Goal: Check status: Check status

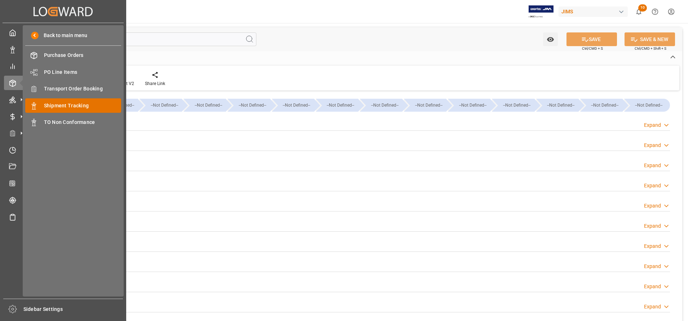
click at [72, 104] on span "Shipment Tracking" at bounding box center [83, 106] width 78 height 8
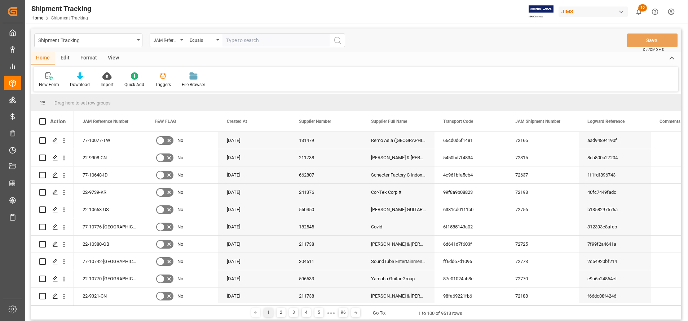
click at [293, 39] on input "text" at bounding box center [276, 41] width 108 height 14
type input "22-10672-MY"
click at [336, 41] on icon "search button" at bounding box center [337, 40] width 9 height 9
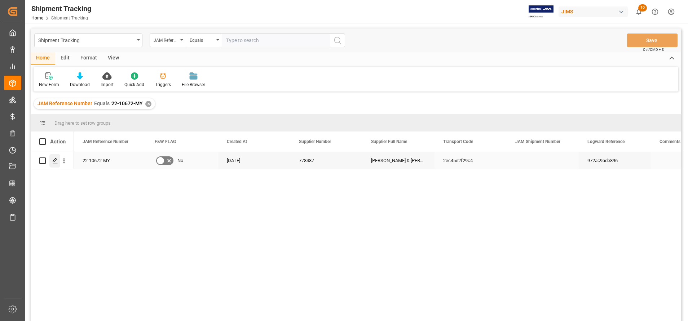
click at [59, 163] on div "Press SPACE to select this row." at bounding box center [54, 160] width 11 height 13
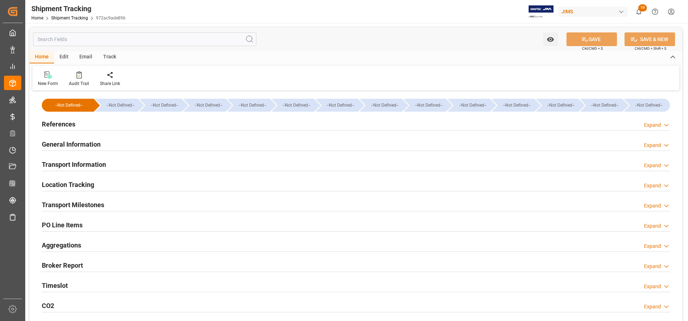
type input "[DATE]"
click at [67, 125] on h2 "References" at bounding box center [59, 124] width 34 height 10
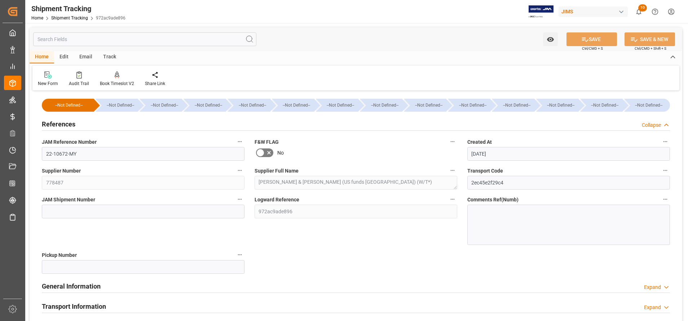
click at [74, 127] on h2 "References" at bounding box center [59, 124] width 34 height 10
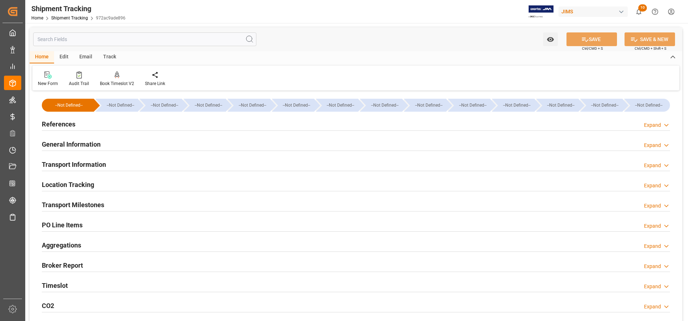
click at [81, 164] on h2 "Transport Information" at bounding box center [74, 165] width 64 height 10
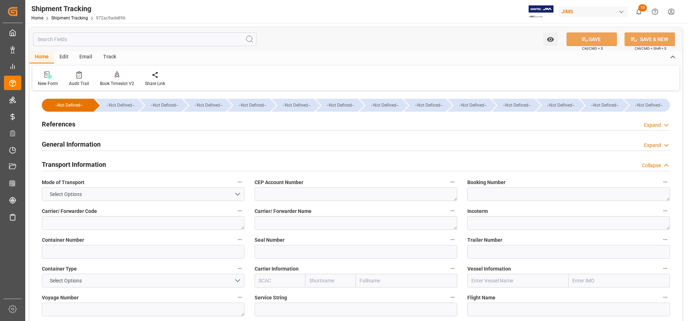
click at [58, 122] on h2 "References" at bounding box center [59, 124] width 34 height 10
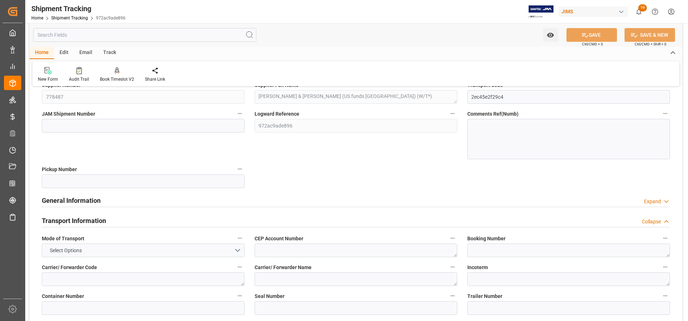
scroll to position [108, 0]
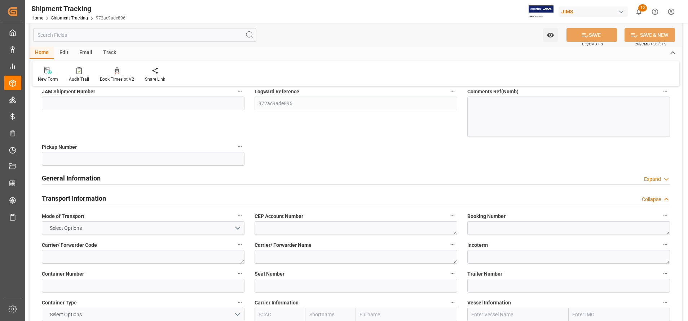
click at [92, 176] on h2 "General Information" at bounding box center [71, 178] width 59 height 10
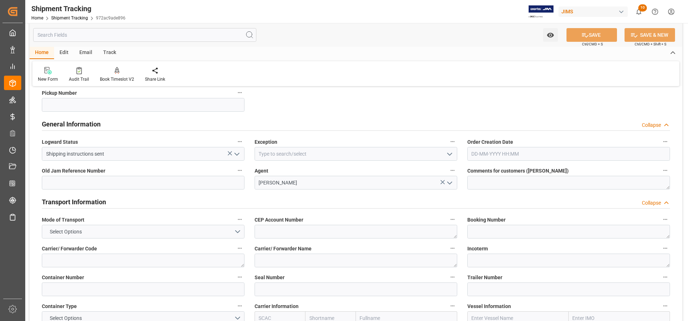
scroll to position [216, 0]
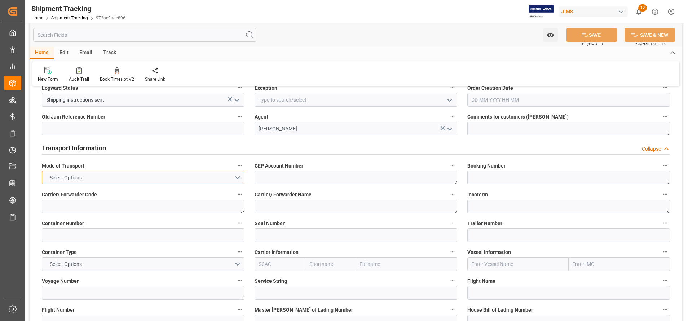
click at [235, 176] on button "Select Options" at bounding box center [143, 178] width 203 height 14
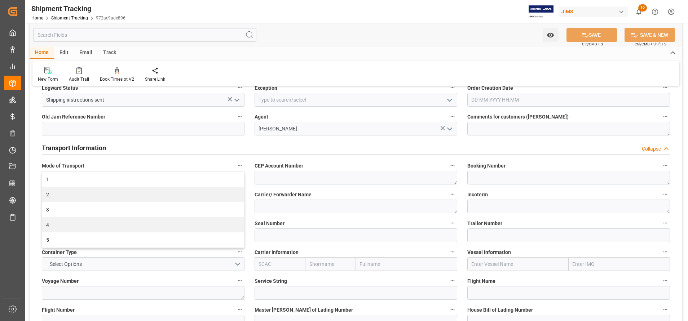
click at [222, 156] on div "Transport Information Collapse" at bounding box center [356, 148] width 638 height 20
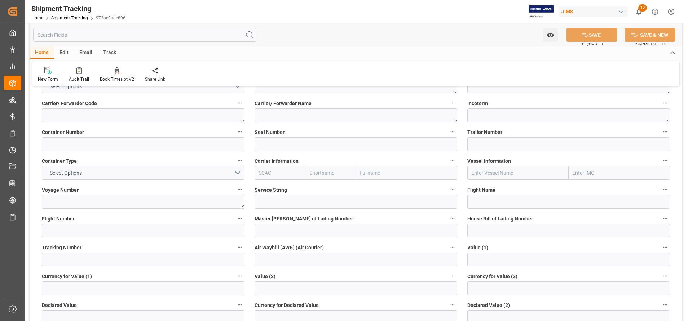
scroll to position [324, 0]
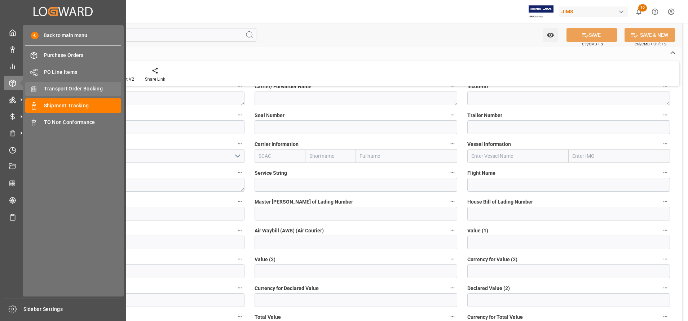
click at [79, 90] on span "Transport Order Booking" at bounding box center [83, 89] width 78 height 8
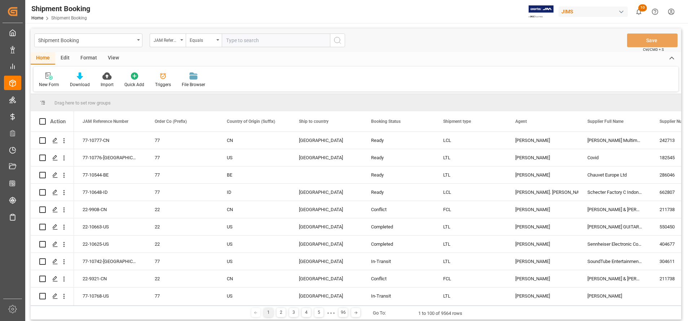
click at [300, 41] on input "text" at bounding box center [276, 41] width 108 height 14
type input "22-10672-MY"
click at [339, 42] on icon "search button" at bounding box center [337, 40] width 9 height 9
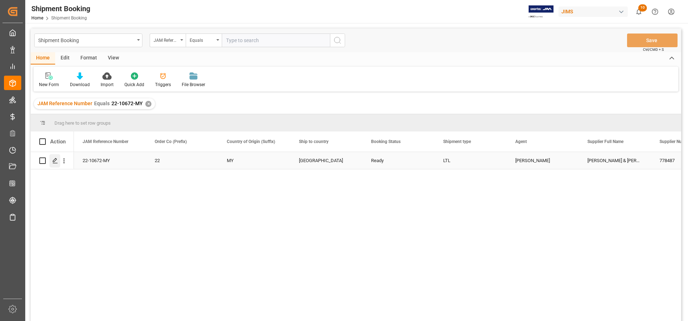
click at [53, 161] on icon "Press SPACE to select this row." at bounding box center [55, 161] width 6 height 6
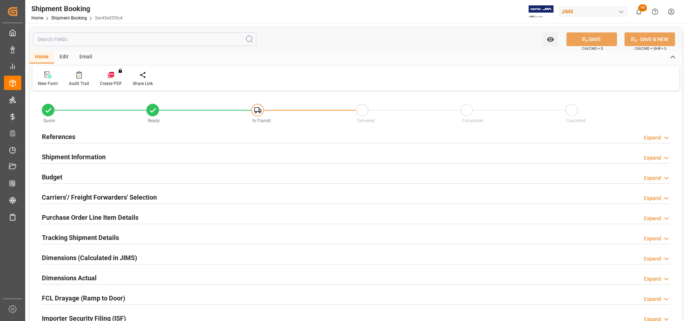
type input "0"
type input "[DATE]"
click at [58, 134] on h2 "References" at bounding box center [59, 137] width 34 height 10
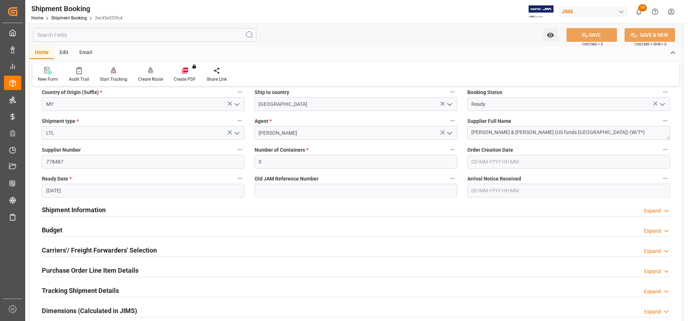
scroll to position [108, 0]
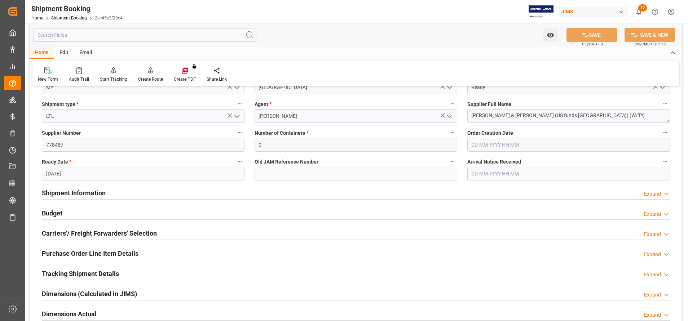
click at [96, 192] on h2 "Shipment Information" at bounding box center [74, 193] width 64 height 10
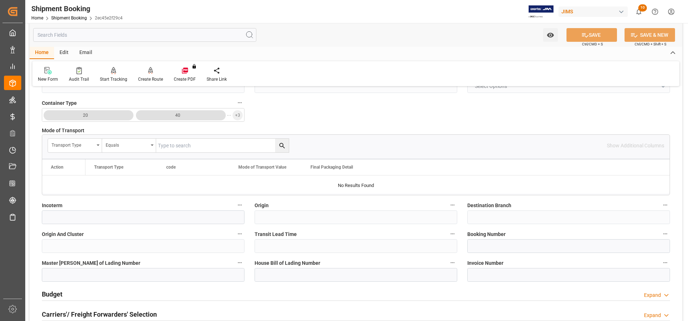
scroll to position [379, 0]
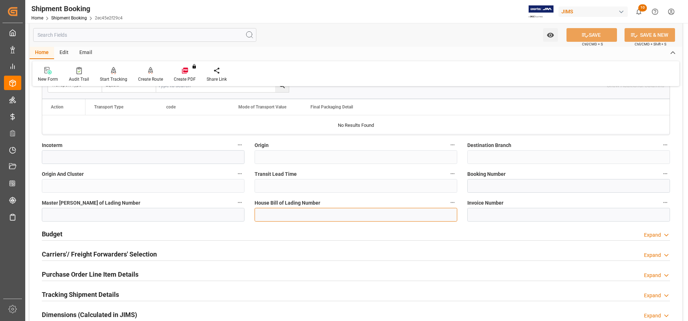
click at [329, 216] on input at bounding box center [356, 215] width 203 height 14
click at [193, 213] on input at bounding box center [143, 215] width 203 height 14
paste input "695 51962256"
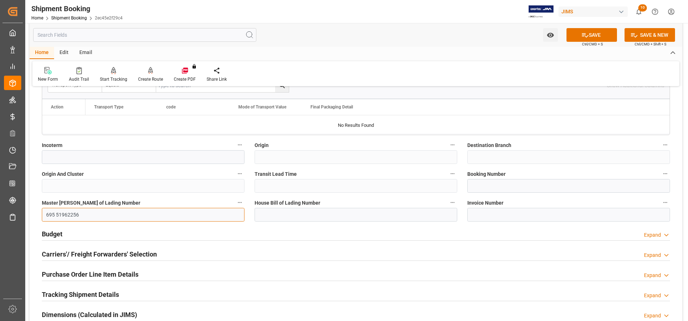
click at [55, 212] on input "695 51962256" at bounding box center [143, 215] width 203 height 14
type input "69551962256"
click at [332, 217] on input at bounding box center [356, 215] width 203 height 14
paste input "KUL9100908"
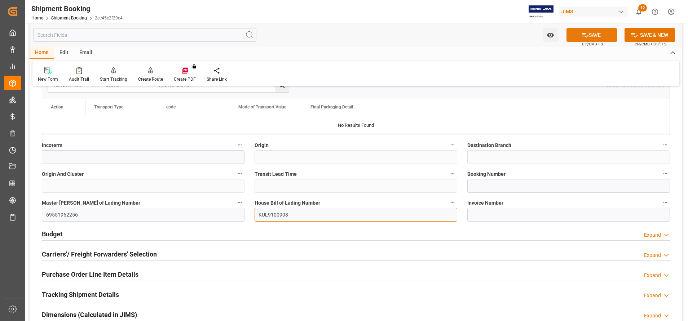
type input "KUL9100908"
click at [587, 33] on icon at bounding box center [585, 35] width 8 height 8
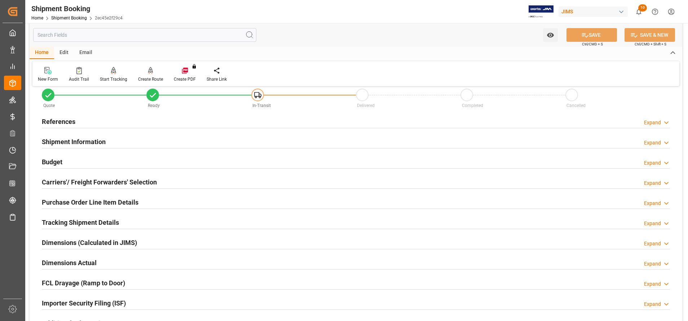
scroll to position [0, 0]
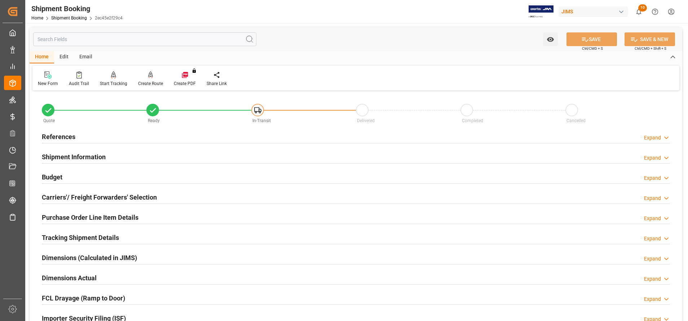
click at [97, 155] on h2 "Shipment Information" at bounding box center [74, 157] width 64 height 10
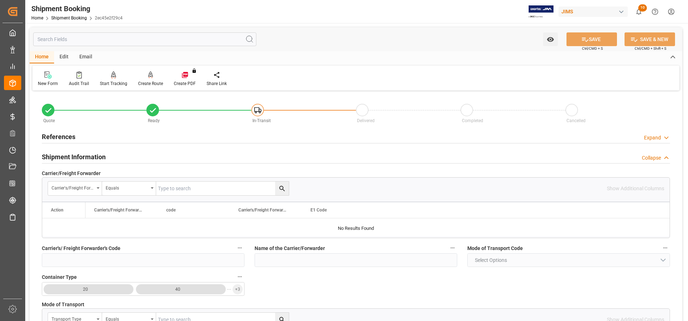
click at [97, 155] on h2 "Shipment Information" at bounding box center [74, 157] width 64 height 10
